Goal: Task Accomplishment & Management: Manage account settings

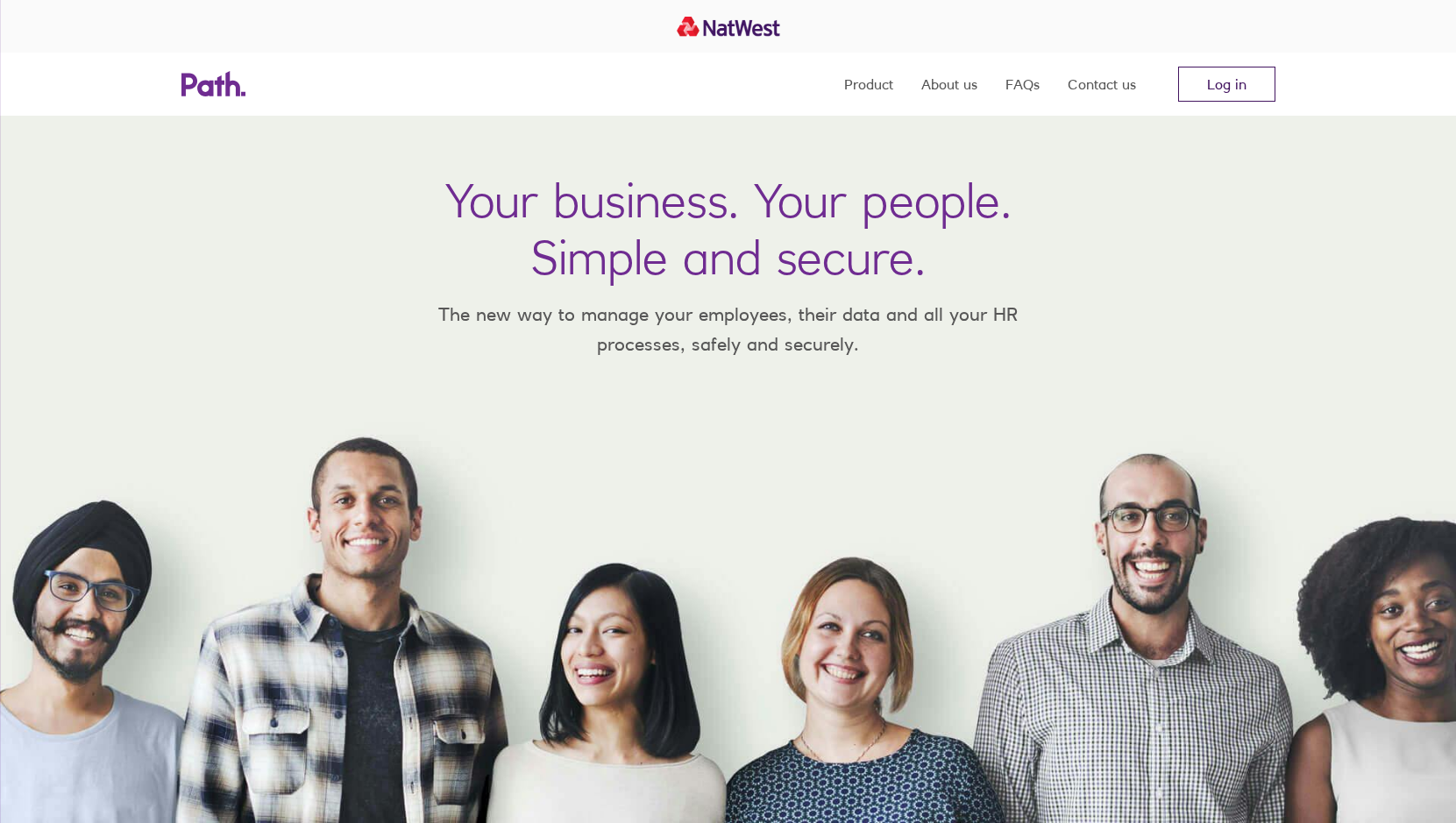
click at [1227, 82] on link "Log in" at bounding box center [1226, 85] width 97 height 35
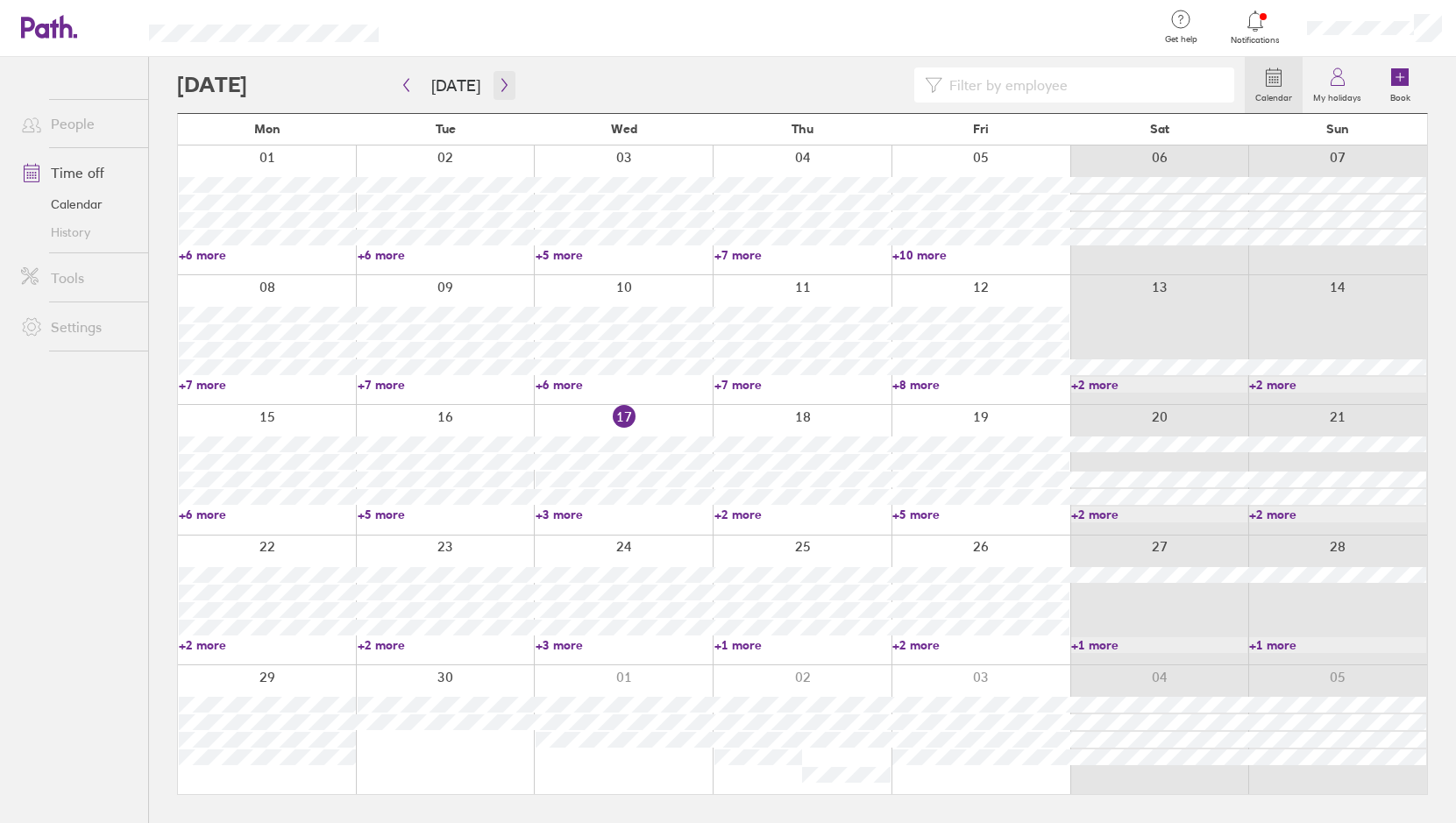
click at [498, 83] on icon "button" at bounding box center [505, 85] width 14 height 14
